Goal: Information Seeking & Learning: Learn about a topic

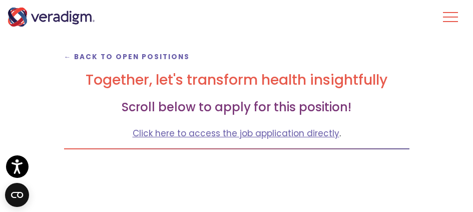
scroll to position [95, 0]
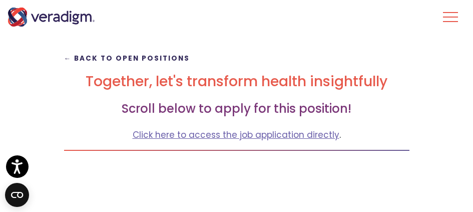
click at [161, 57] on strong "← Back to Open Positions" at bounding box center [127, 59] width 126 height 10
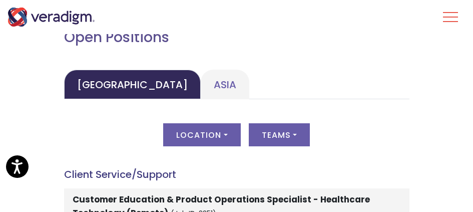
scroll to position [550, 0]
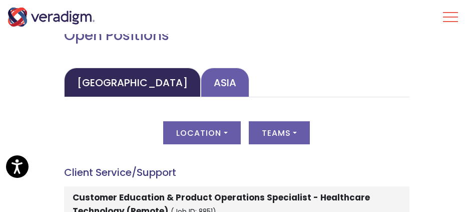
click at [201, 85] on link "Asia" at bounding box center [225, 83] width 49 height 30
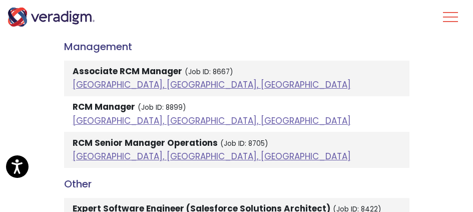
scroll to position [1450, 0]
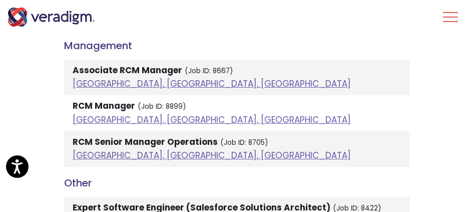
click at [138, 144] on strong "RCM Senior Manager Operations" at bounding box center [145, 142] width 145 height 12
click at [93, 143] on strong "RCM Senior Manager Operations" at bounding box center [145, 142] width 145 height 12
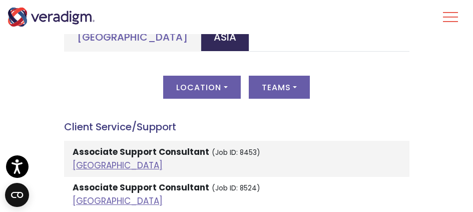
scroll to position [600, 0]
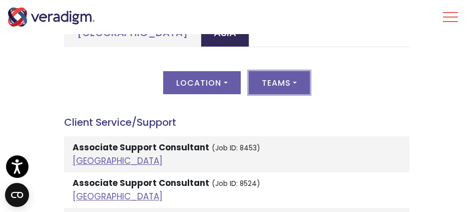
click at [297, 80] on button "Teams" at bounding box center [279, 82] width 61 height 23
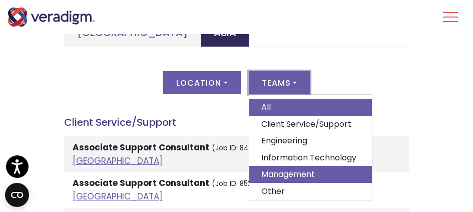
click at [314, 171] on link "Management" at bounding box center [310, 174] width 123 height 17
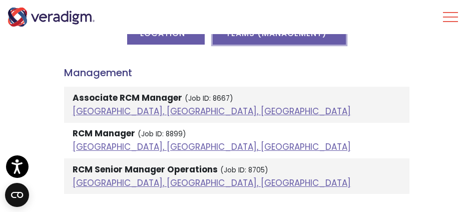
scroll to position [650, 0]
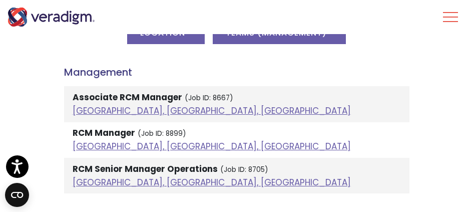
click at [103, 132] on strong "RCM Manager" at bounding box center [104, 133] width 63 height 12
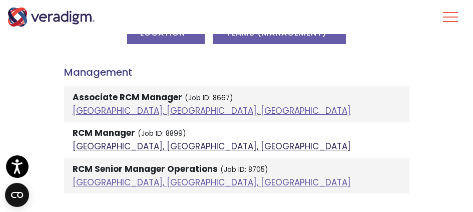
click at [112, 148] on link "[GEOGRAPHIC_DATA], [GEOGRAPHIC_DATA], [GEOGRAPHIC_DATA]" at bounding box center [212, 146] width 278 height 12
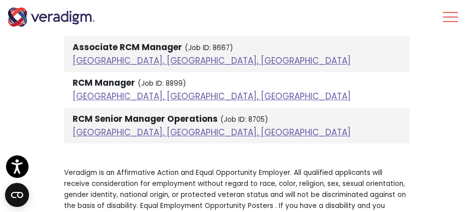
scroll to position [700, 0]
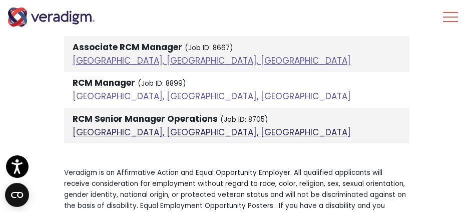
click at [119, 131] on link "[GEOGRAPHIC_DATA], [GEOGRAPHIC_DATA], [GEOGRAPHIC_DATA]" at bounding box center [212, 132] width 278 height 12
